Goal: Task Accomplishment & Management: Complete application form

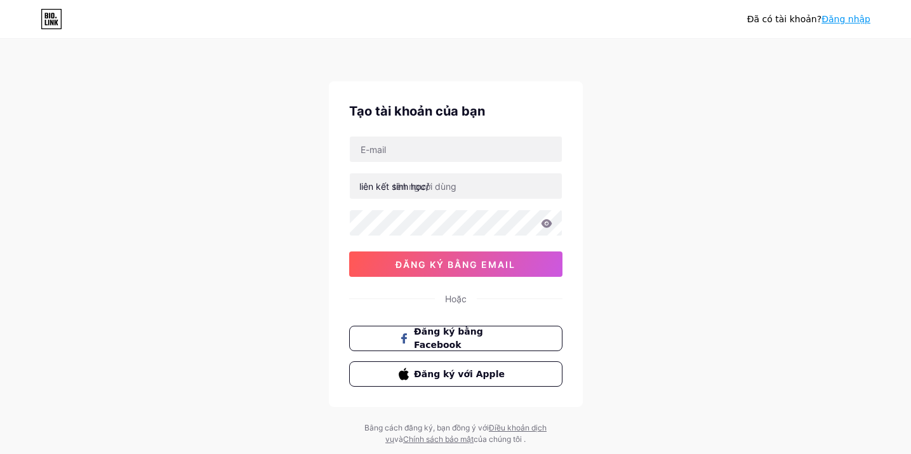
click at [484, 343] on span "Đăng ký bằng Facebook" at bounding box center [463, 338] width 98 height 27
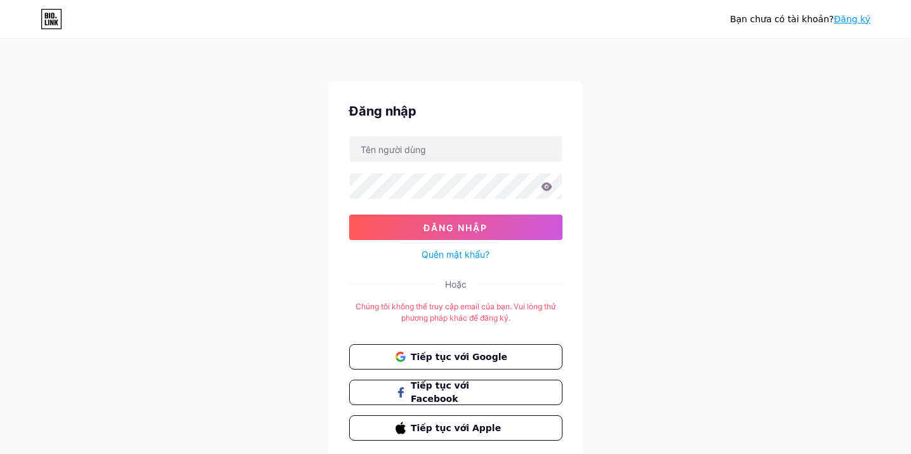
click at [623, 383] on div "Bạn chưa có tài khoản? Đăng ký Đăng nhập Đăng nhập Quên mật khẩu? Hoặc Chúng tô…" at bounding box center [455, 250] width 911 height 501
click at [517, 364] on button "Tiếp tục với Google" at bounding box center [455, 357] width 216 height 26
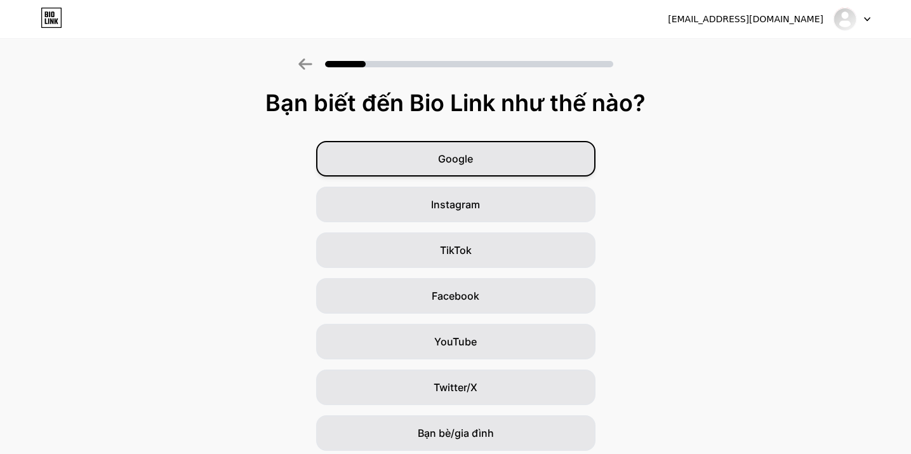
click at [557, 157] on div "Google" at bounding box center [455, 159] width 279 height 36
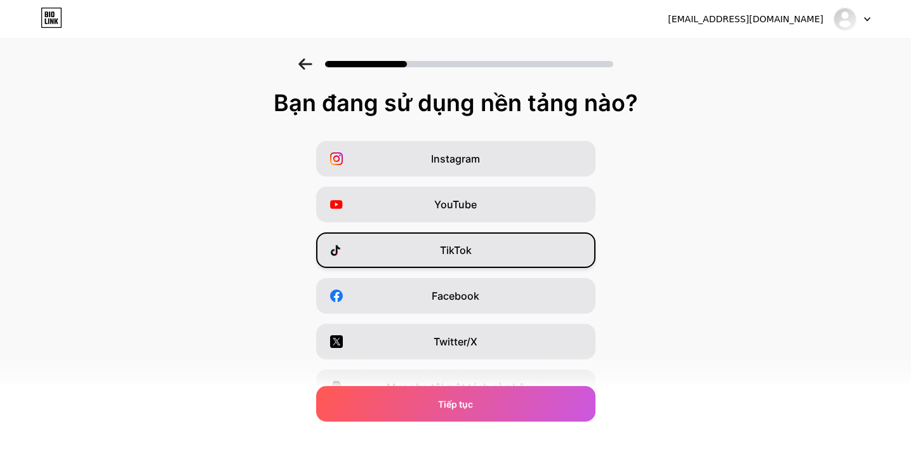
click at [508, 245] on div "TikTok" at bounding box center [455, 250] width 279 height 36
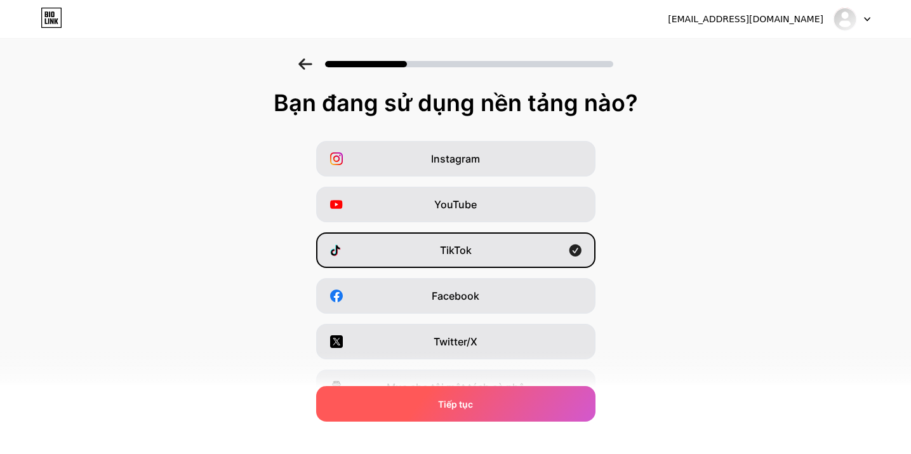
click at [505, 401] on div "Tiếp tục" at bounding box center [455, 404] width 279 height 36
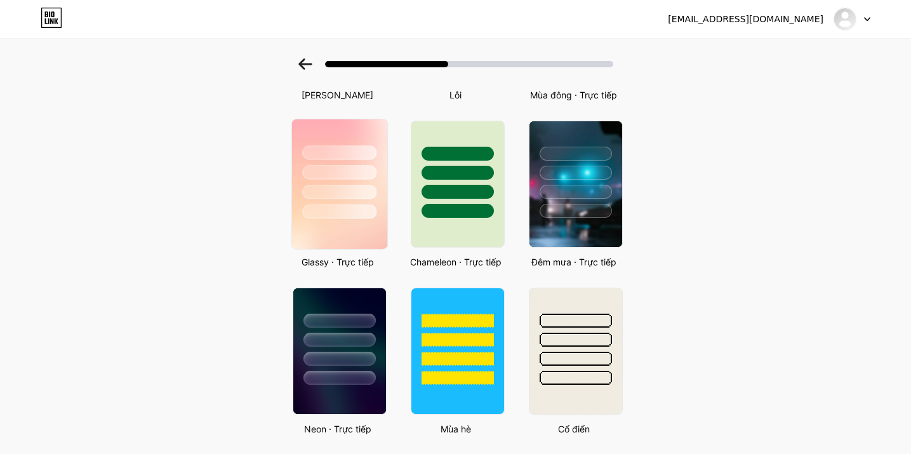
scroll to position [359, 0]
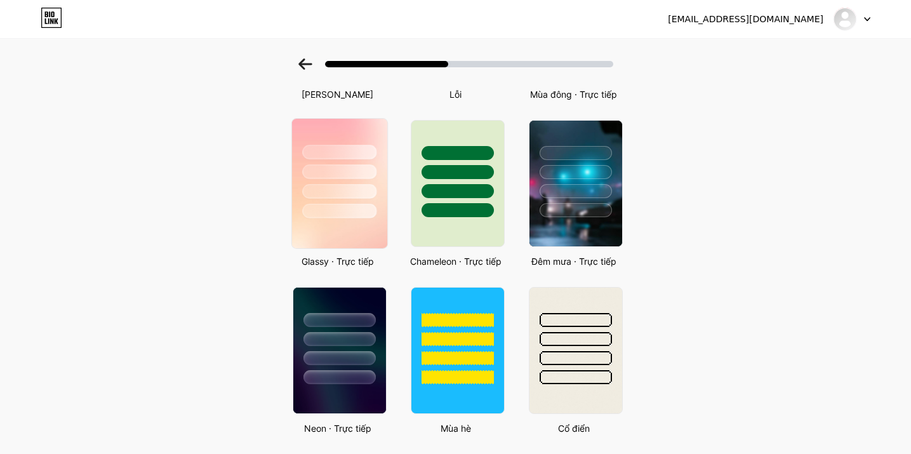
click at [335, 171] on div at bounding box center [339, 171] width 74 height 15
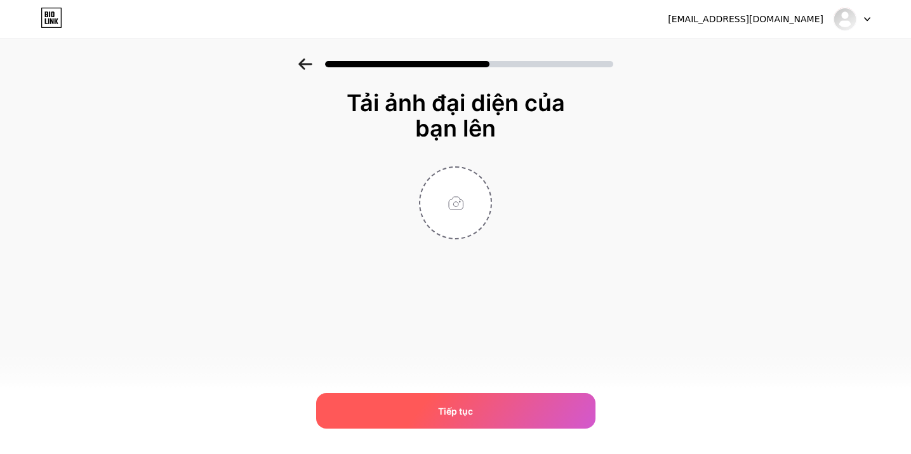
click at [486, 406] on div "Tiếp tục" at bounding box center [455, 411] width 279 height 36
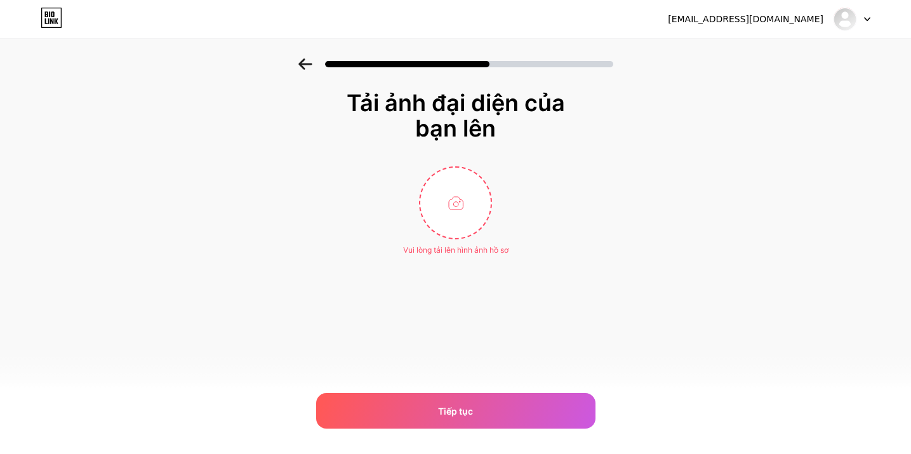
click at [477, 165] on div "Tải ảnh đại diện của bạn lên Vui lòng tải lên hình ảnh hồ sơ Tiếp tục" at bounding box center [456, 173] width 254 height 166
click at [456, 208] on input "file" at bounding box center [455, 203] width 70 height 70
type input "C:\fakepath\temp_image_91436D86-3899-4DAA-93A5-B2082C5414F0 2.jpg"
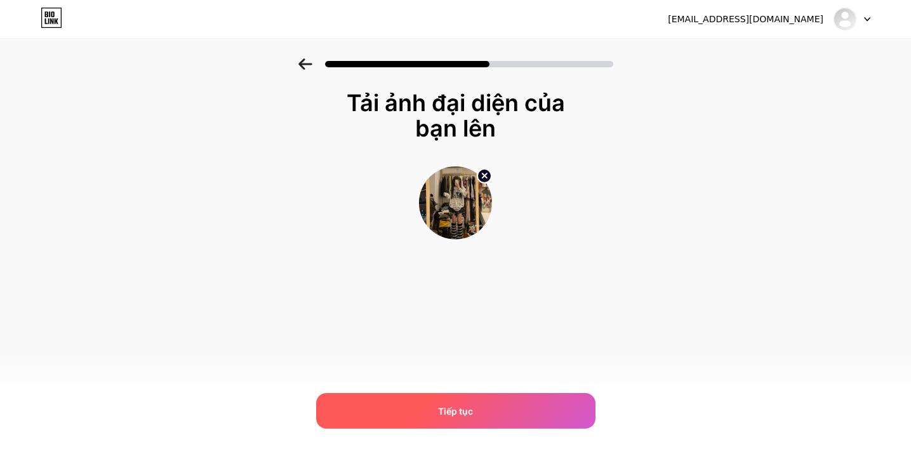
click at [465, 418] on div "Tiếp tục" at bounding box center [455, 411] width 279 height 36
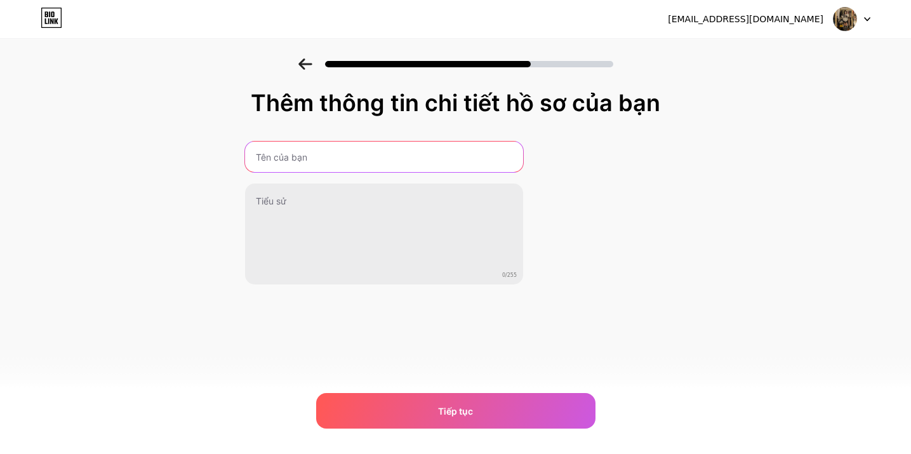
click at [418, 164] on input "text" at bounding box center [384, 157] width 278 height 30
type input "Aenet Tarot"
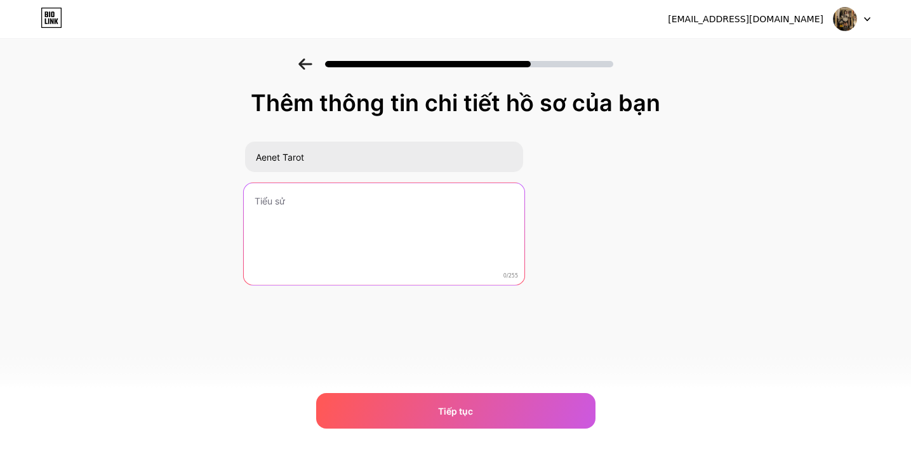
click at [438, 197] on textarea at bounding box center [384, 234] width 281 height 103
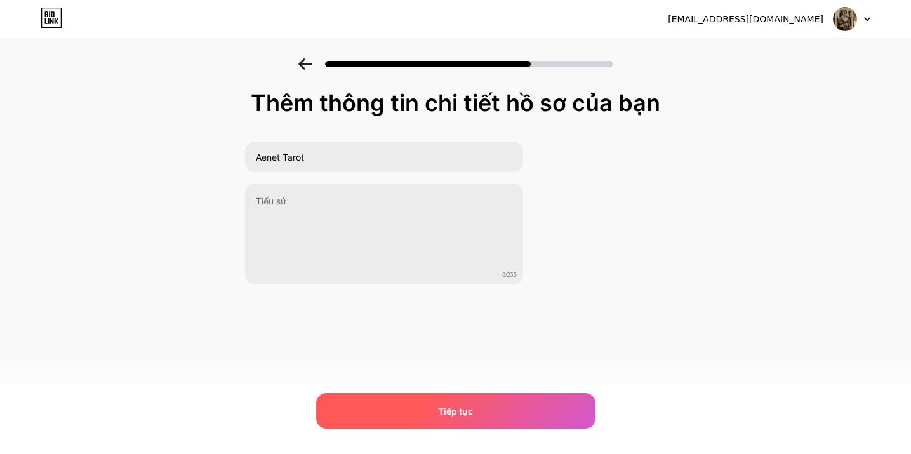
click at [423, 410] on div "Tiếp tục" at bounding box center [455, 411] width 279 height 36
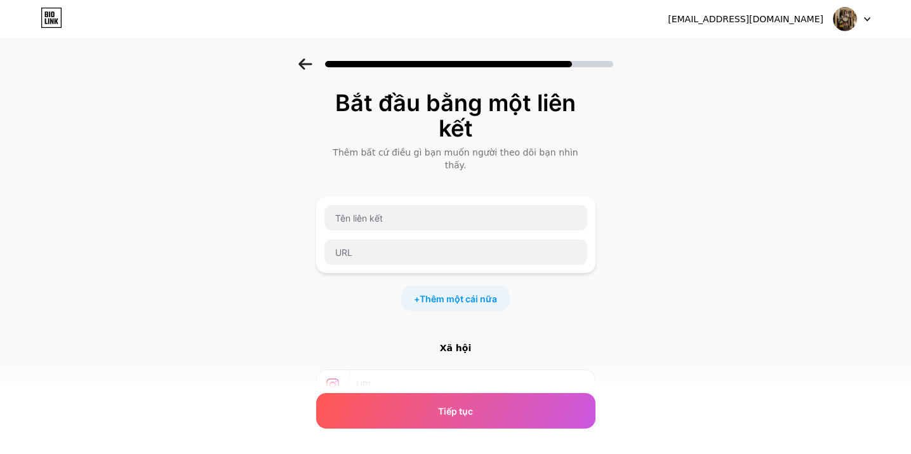
click at [470, 375] on input "text" at bounding box center [471, 384] width 230 height 29
click at [480, 220] on div at bounding box center [456, 234] width 264 height 61
click at [477, 209] on input "text" at bounding box center [455, 217] width 263 height 25
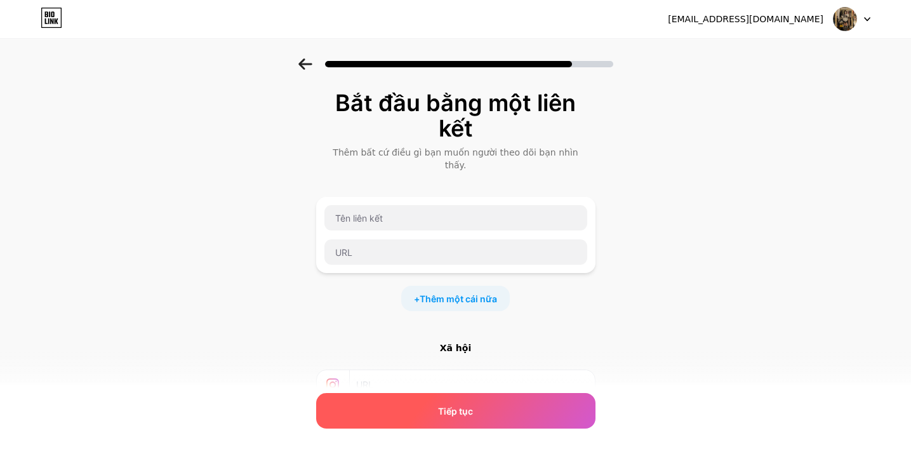
click at [520, 414] on div "Tiếp tục" at bounding box center [455, 411] width 279 height 36
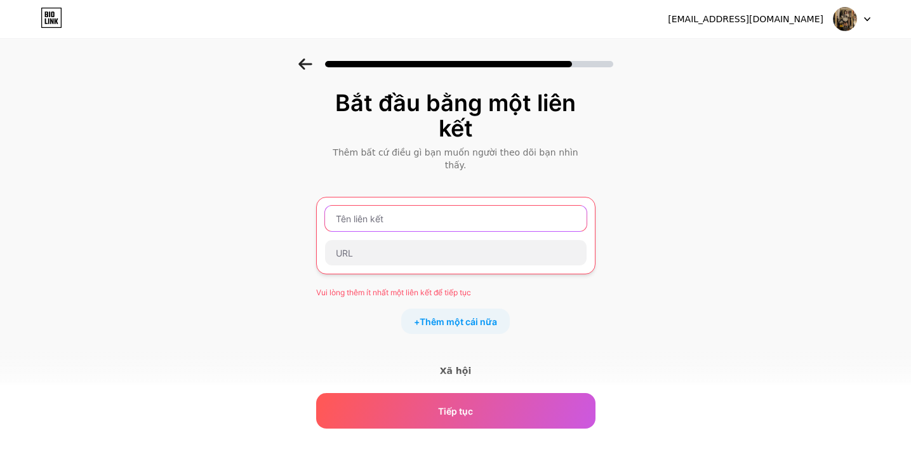
click at [467, 209] on input "text" at bounding box center [455, 218] width 261 height 25
click at [447, 253] on div at bounding box center [455, 252] width 263 height 27
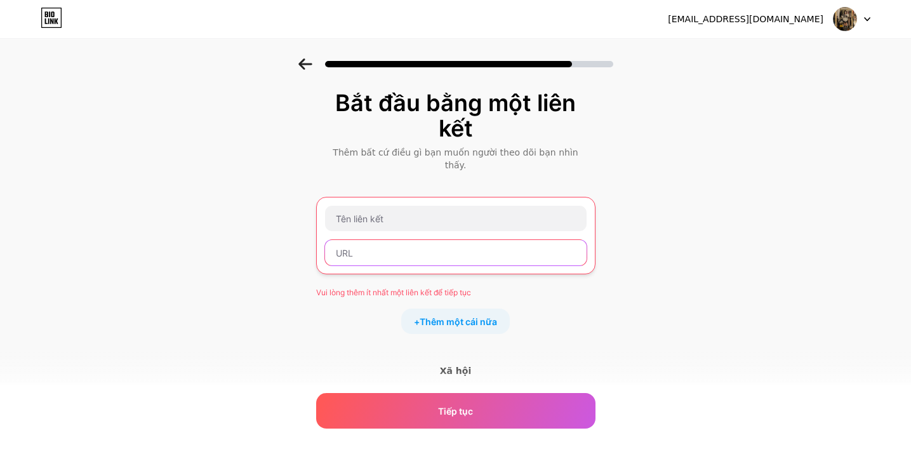
click at [431, 240] on input "text" at bounding box center [455, 252] width 261 height 25
paste input "https://www.tiktok.com/@ailnaloveu?_t=ZS-8zdIFneJPXc&_r=1"
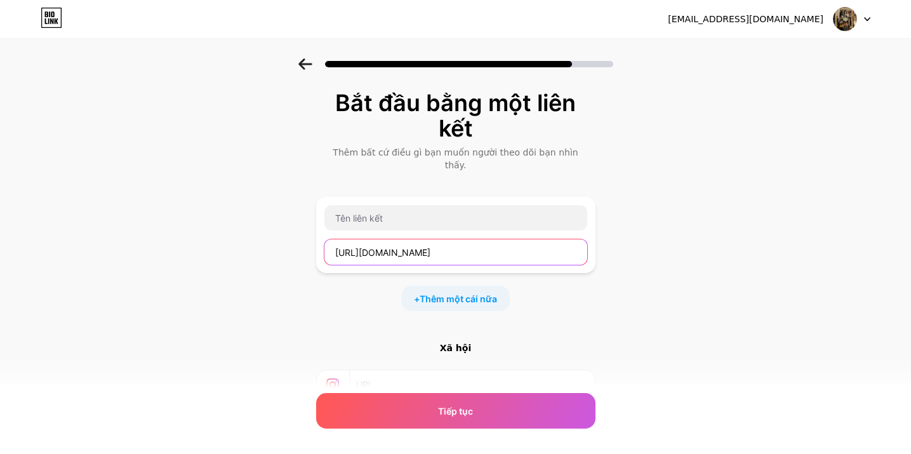
scroll to position [0, 20]
type input "https://www.tiktok.com/@ailnaloveu?_t=ZS-8zdIFneJPXc&_r=1"
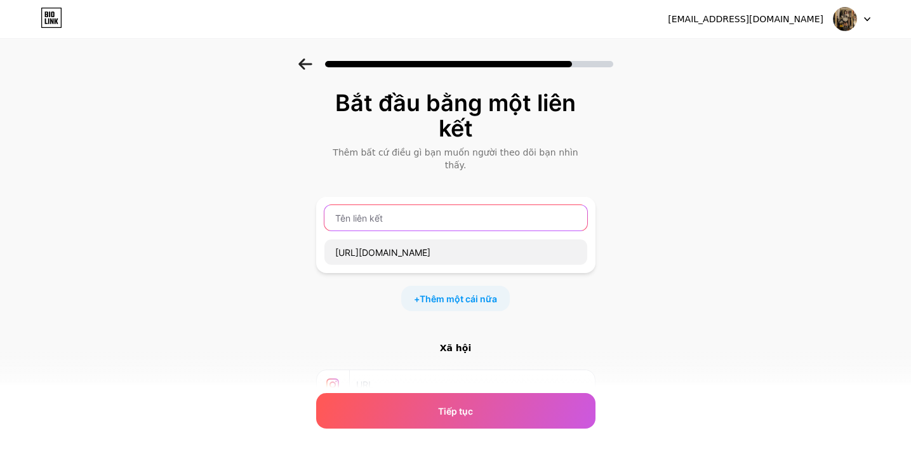
scroll to position [0, 0]
click at [428, 217] on input "text" at bounding box center [455, 217] width 263 height 25
type input "Aenet Tarot"
click at [448, 376] on input "text" at bounding box center [471, 384] width 230 height 29
type input "x"
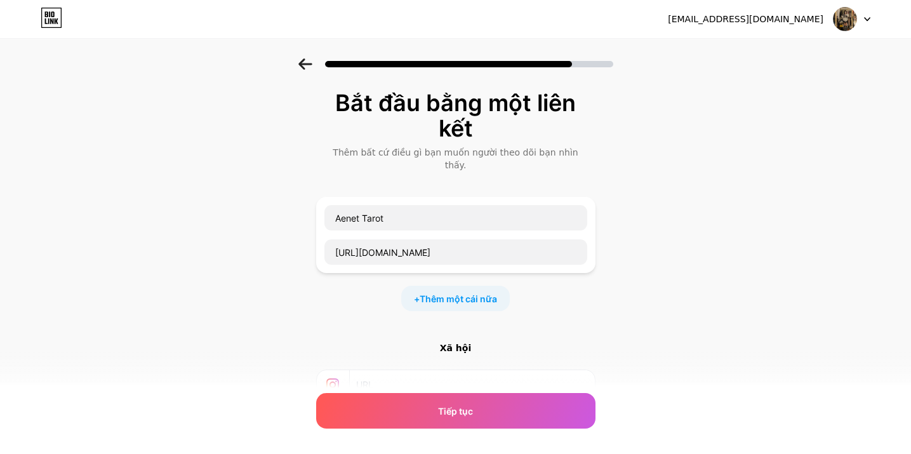
paste input "https://www.tiktok.com/@ailnaloveu?_t=ZS-8zdIFneJPXc&_r=1"
type input "https://www.tiktok.com/@ailnaloveu?_t=ZS-8zdIFneJPXc&_r=1"
click at [465, 370] on input "https://www.tiktok.com/@ailnaloveu?_t=ZS-8zdIFneJPXc&_r=1" at bounding box center [471, 384] width 230 height 29
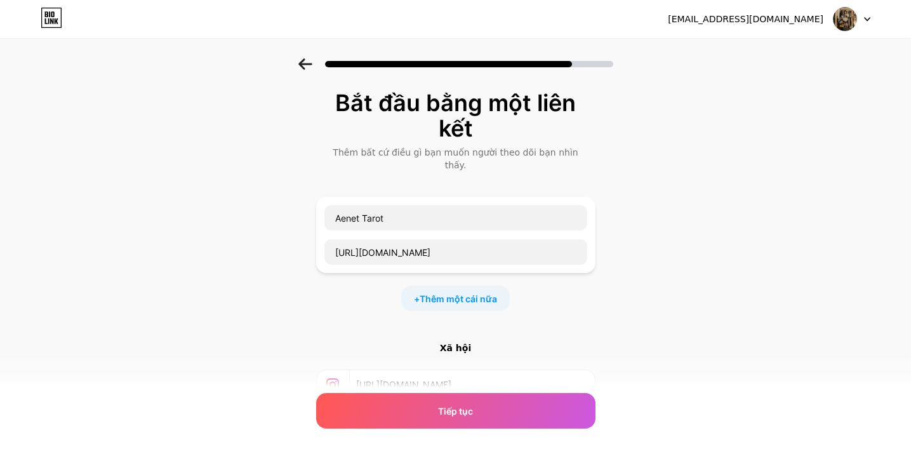
click at [465, 370] on input "https://www.tiktok.com/@ailnaloveu?_t=ZS-8zdIFneJPXc&_r=1" at bounding box center [471, 384] width 230 height 29
paste input "text"
click at [465, 370] on input "https://www.tiktok.com/@ailnaloveu?_t=ZS-8zdIFneJPXc&_r=1" at bounding box center [471, 384] width 230 height 29
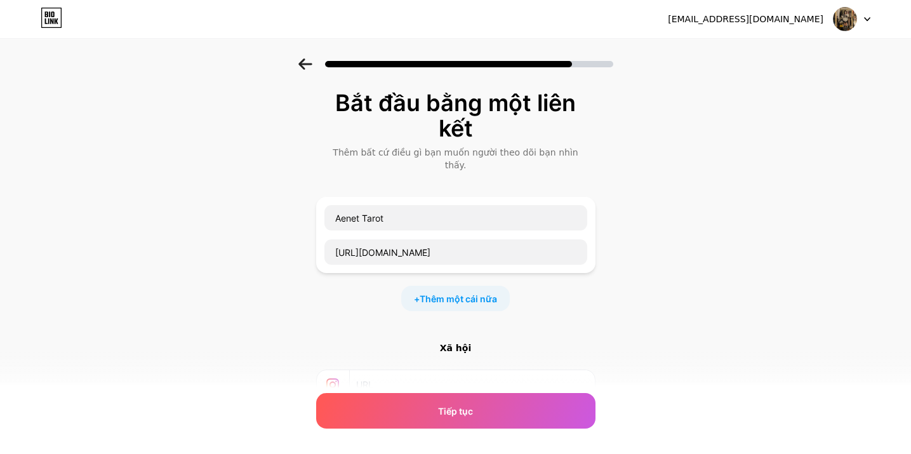
scroll to position [0, 0]
paste input "https://www.instagram.com/aenettarrot_11?igsh=MWx0b3h1NXExMG5icA%3D%3D&utm_sour…"
type input "https://www.instagram.com/aenettarrot_11?igsh=MWx0b3h1NXExMG5icA%3D%3D&utm_sour…"
click at [436, 372] on input "https://www.instagram.com/aenettarrot_11?igsh=MWx0b3h1NXExMG5icA%3D%3D&utm_sour…" at bounding box center [471, 384] width 230 height 29
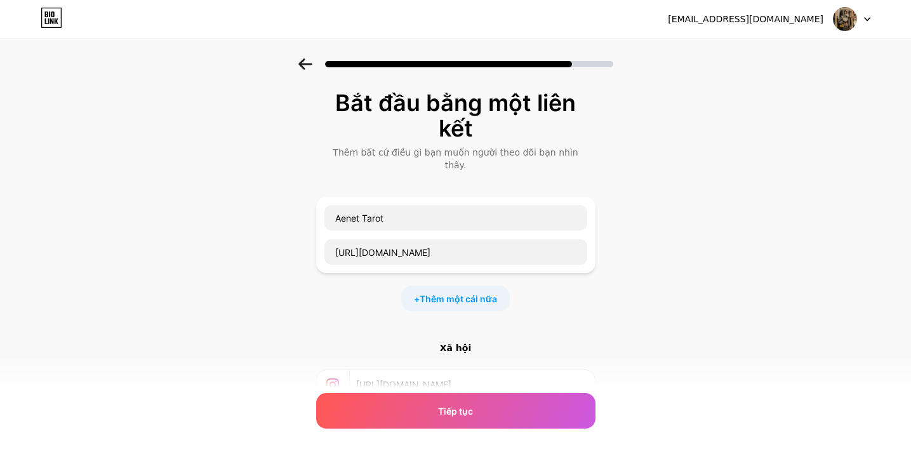
click at [436, 372] on input "https://www.instagram.com/aenettarrot_11?igsh=MWx0b3h1NXExMG5icA%3D%3D&utm_sour…" at bounding box center [471, 384] width 230 height 29
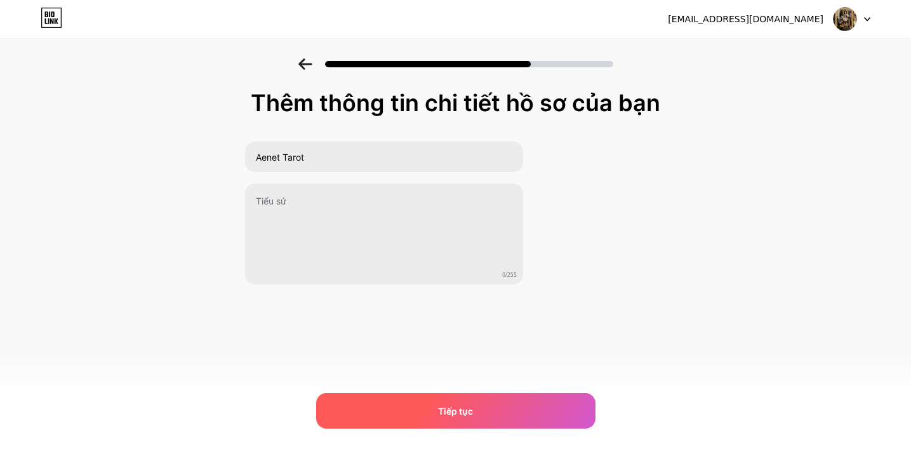
click at [479, 409] on div "Tiếp tục" at bounding box center [455, 411] width 279 height 36
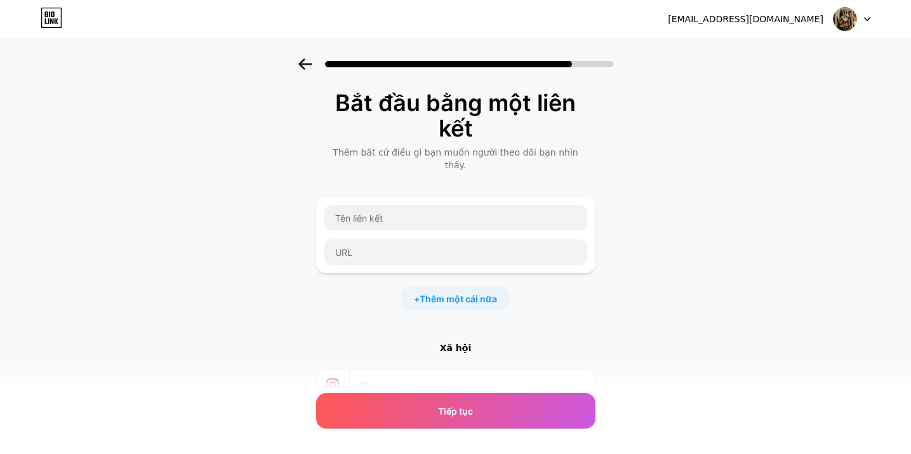
click at [446, 383] on input "text" at bounding box center [471, 384] width 230 height 29
paste input "https://www.instagram.com/aenettarrot_11?igsh=MWx0b3h1NXExMG5icA%3D%3D&utm_sour…"
type input "https://www.instagram.com/aenettarrot_11?igsh=MWx0b3h1NXExMG5icA%3D%3D&utm_sour…"
click at [433, 205] on input "text" at bounding box center [455, 217] width 263 height 25
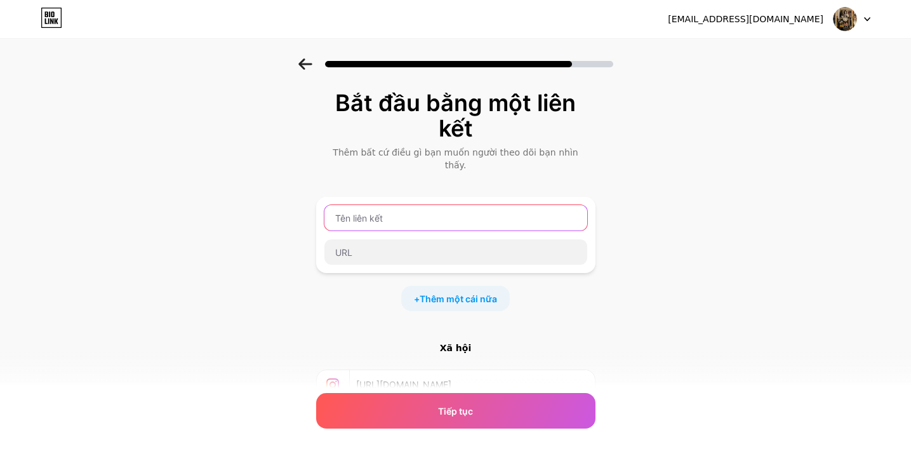
scroll to position [0, 0]
type input "Aenet"
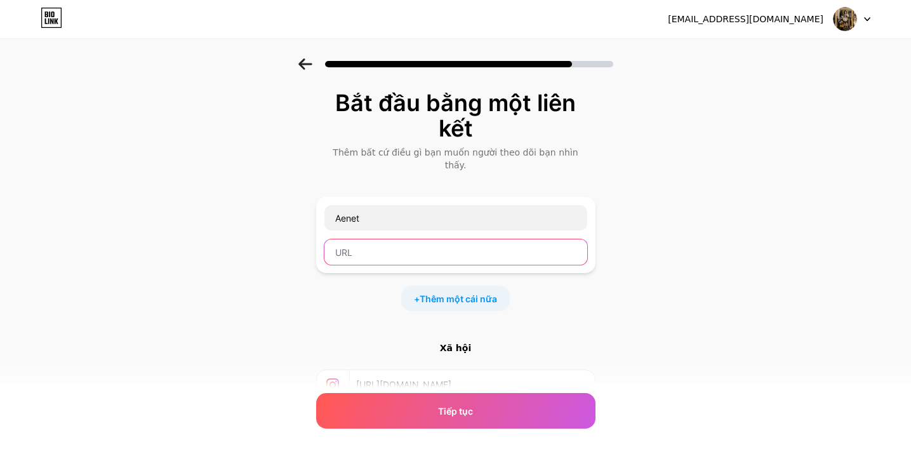
click at [362, 239] on input "text" at bounding box center [455, 251] width 263 height 25
paste input "https://www.tiktok.com/@ailnaloveu?_t=ZS-8zdIO8wEIld&_r=1"
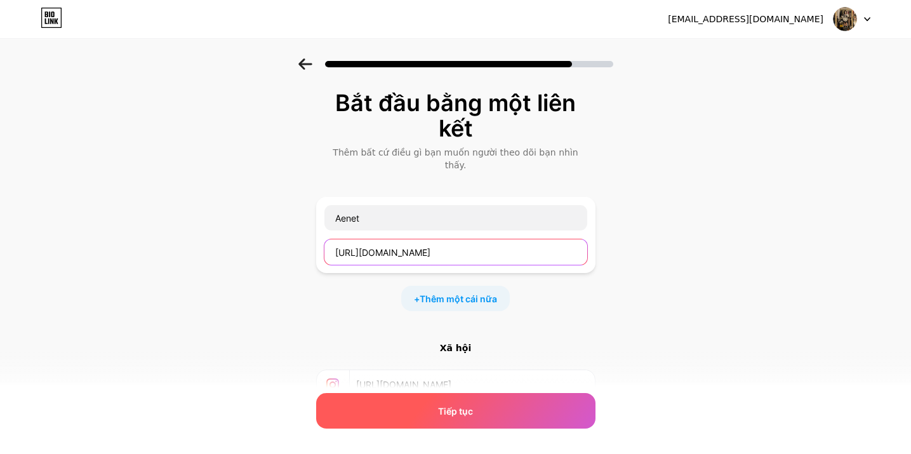
type input "https://www.tiktok.com/@ailnaloveu?_t=ZS-8zdIO8wEIld&_r=1"
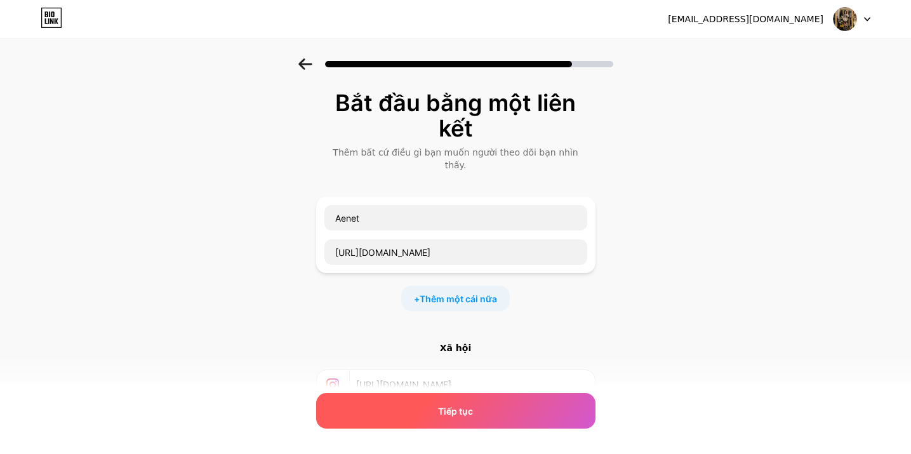
click at [450, 407] on font "Tiếp tục" at bounding box center [455, 411] width 35 height 11
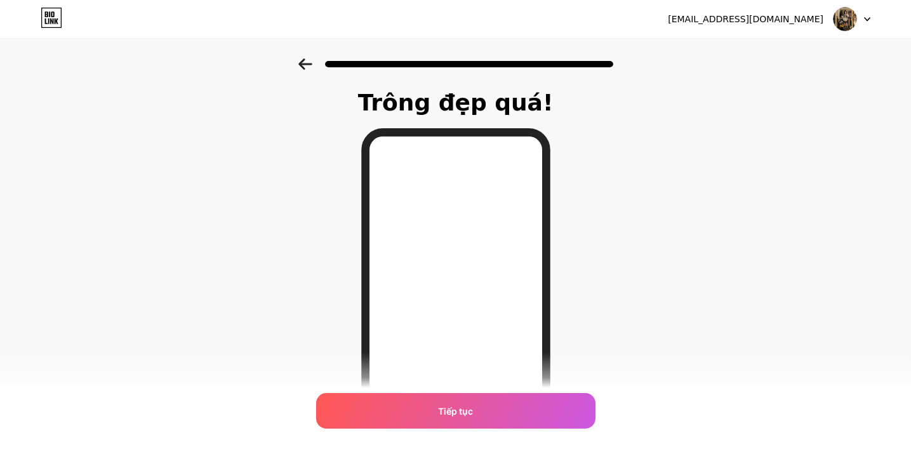
click at [450, 407] on font "Tiếp tục" at bounding box center [455, 411] width 35 height 11
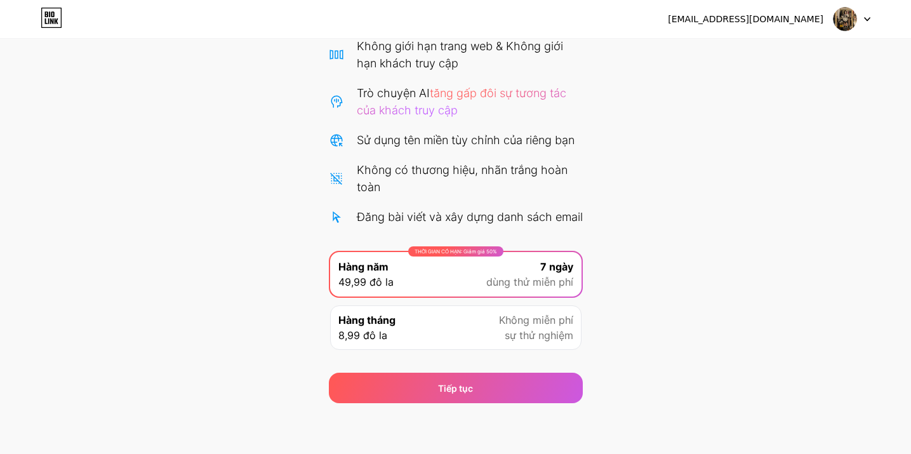
scroll to position [126, 0]
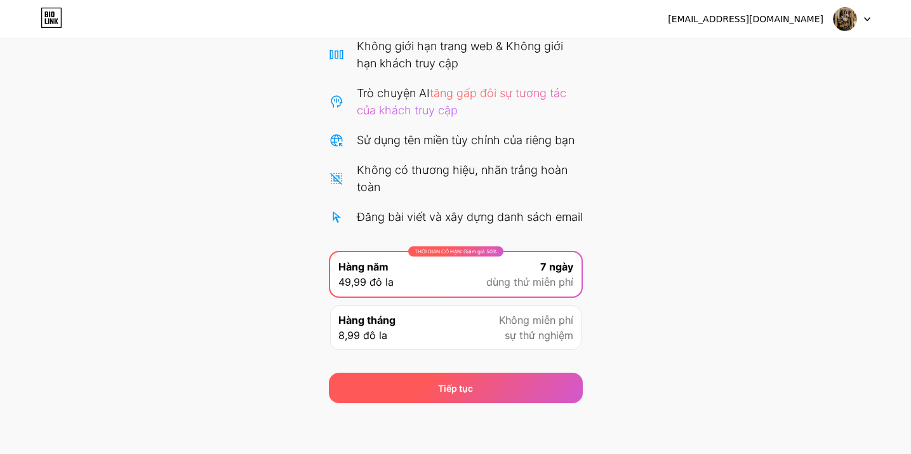
click at [483, 385] on div "Tiếp tục" at bounding box center [456, 388] width 254 height 30
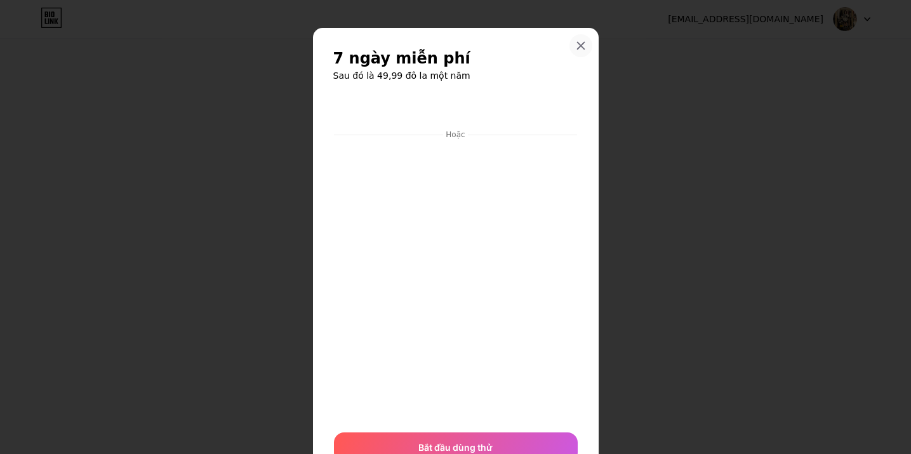
click at [581, 40] on div at bounding box center [580, 45] width 23 height 23
